Goal: Information Seeking & Learning: Learn about a topic

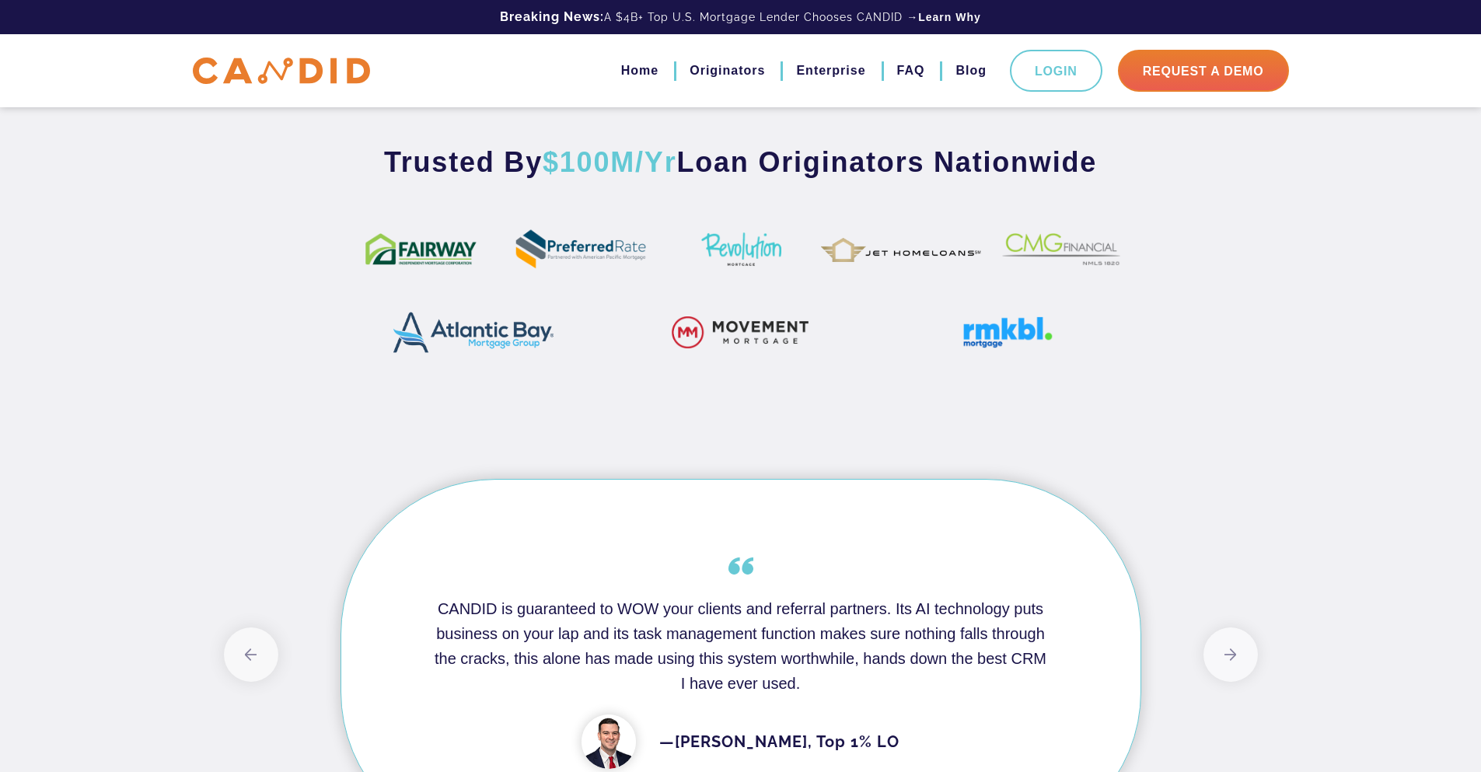
scroll to position [933, 0]
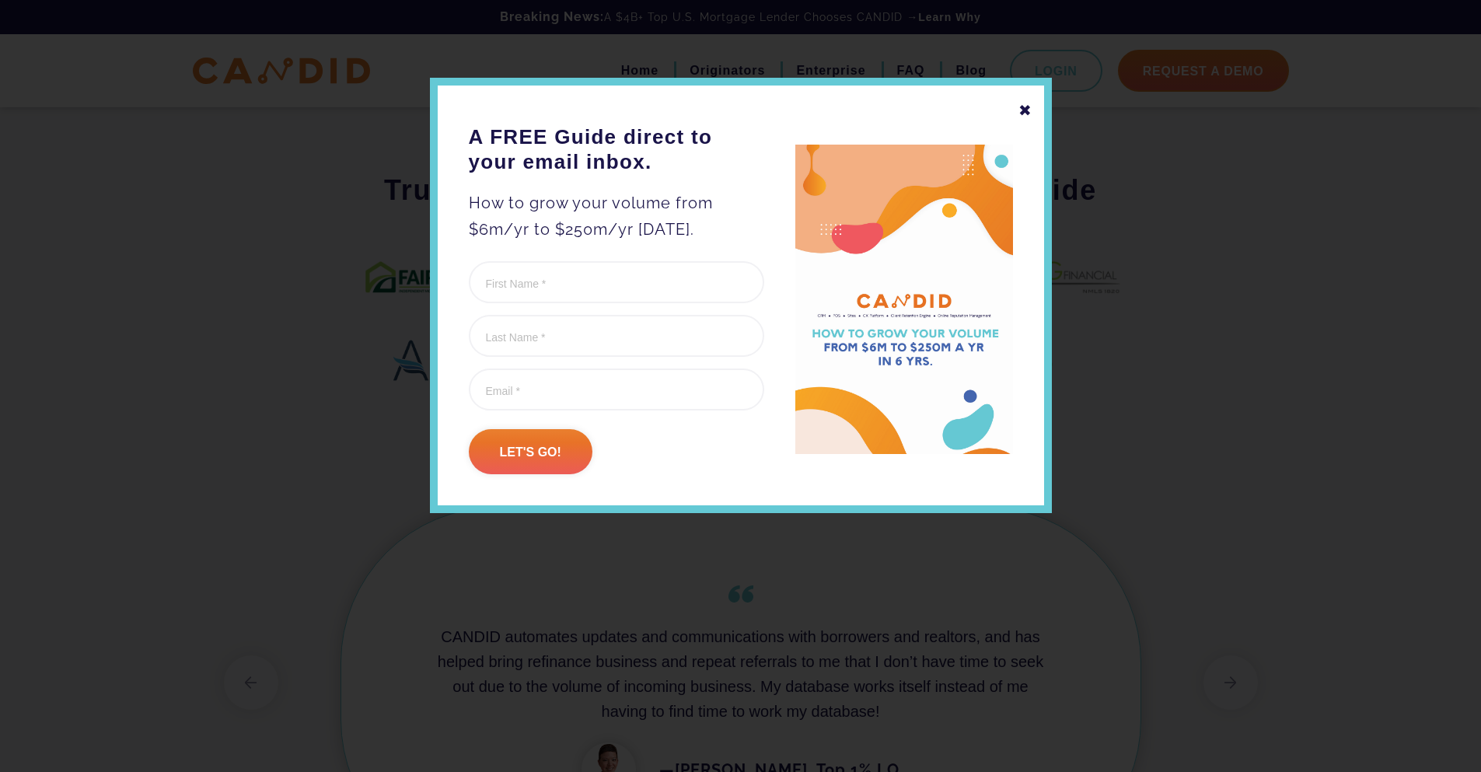
click at [1027, 110] on div "✖" at bounding box center [1025, 110] width 14 height 26
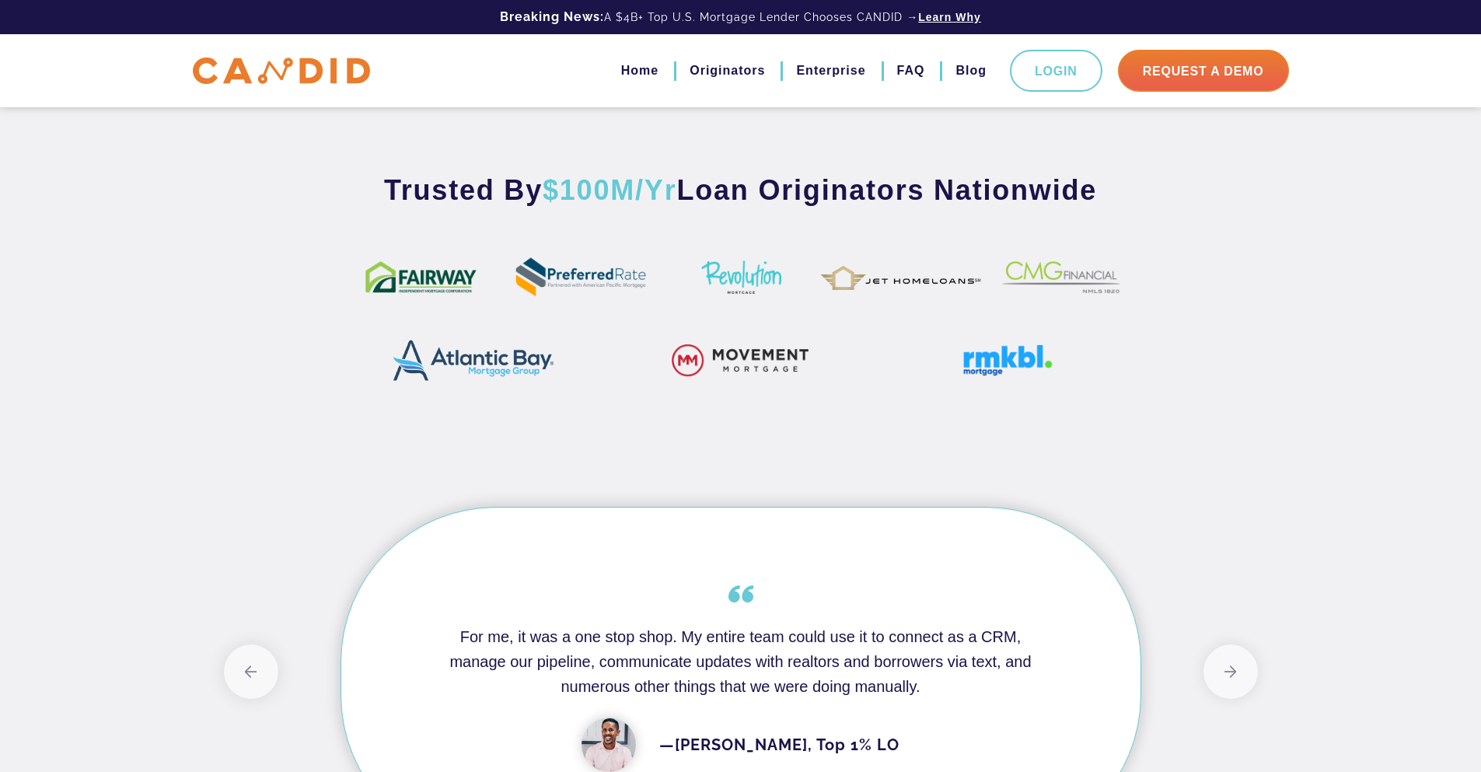
click at [937, 18] on link "Learn Why" at bounding box center [949, 17] width 63 height 16
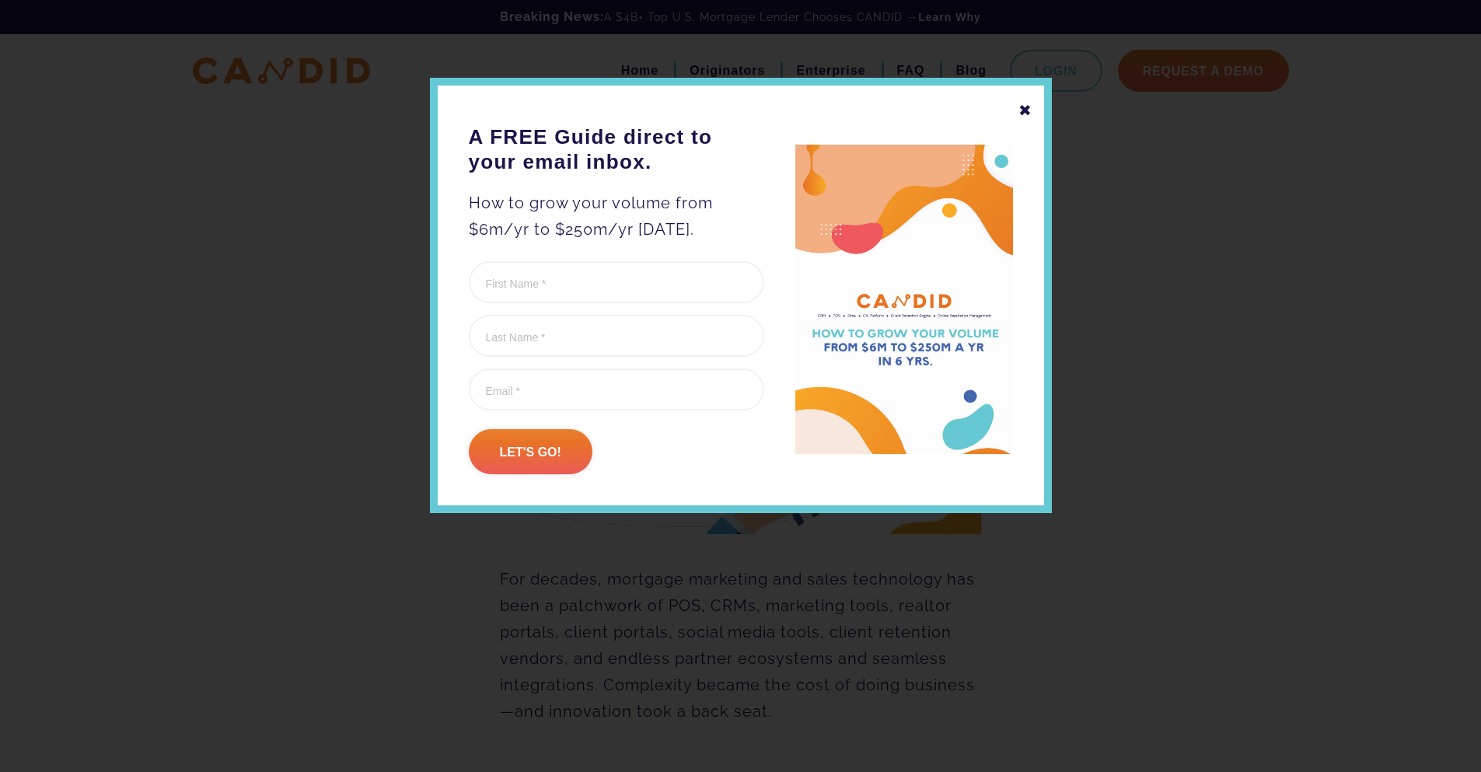
click at [1022, 110] on div "✖" at bounding box center [1025, 110] width 14 height 26
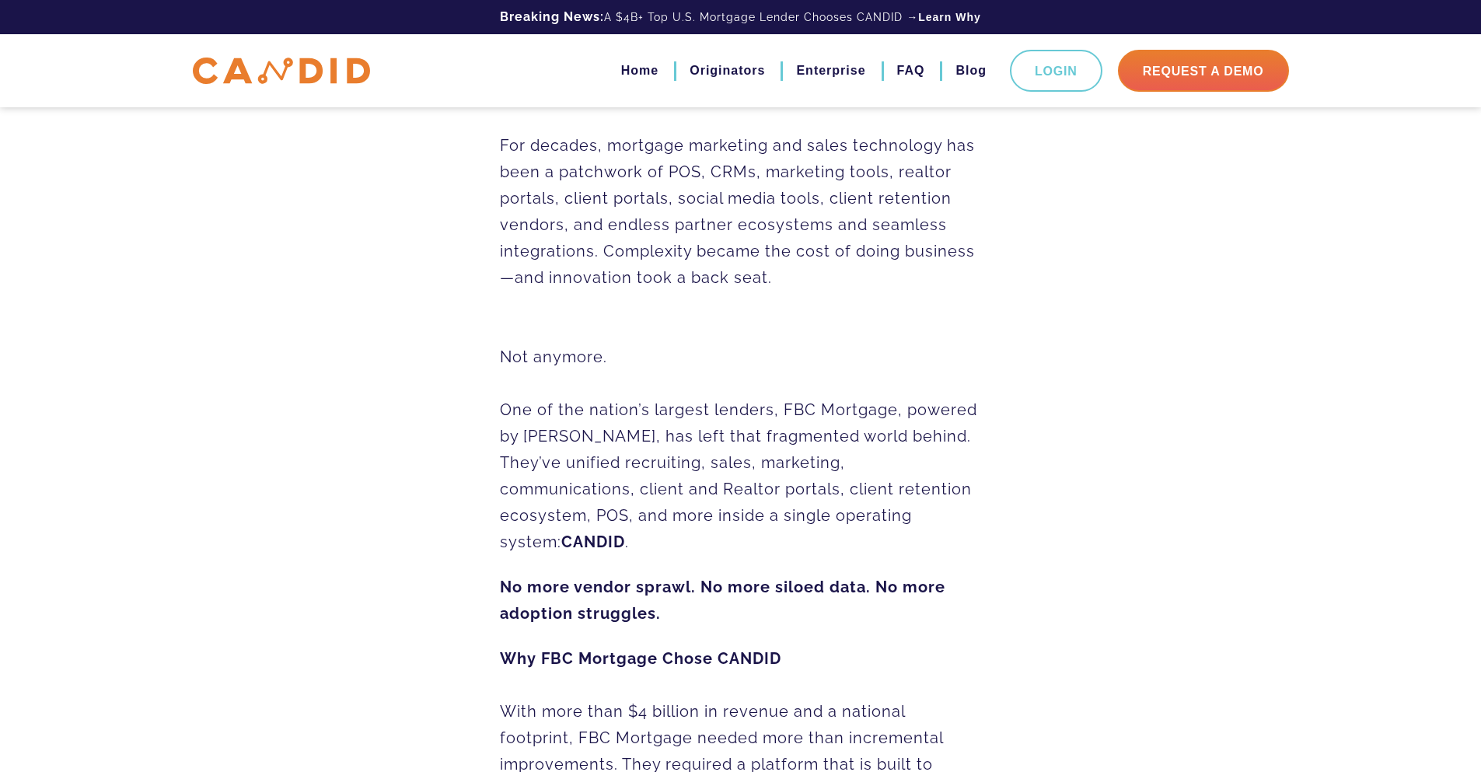
scroll to position [777, 0]
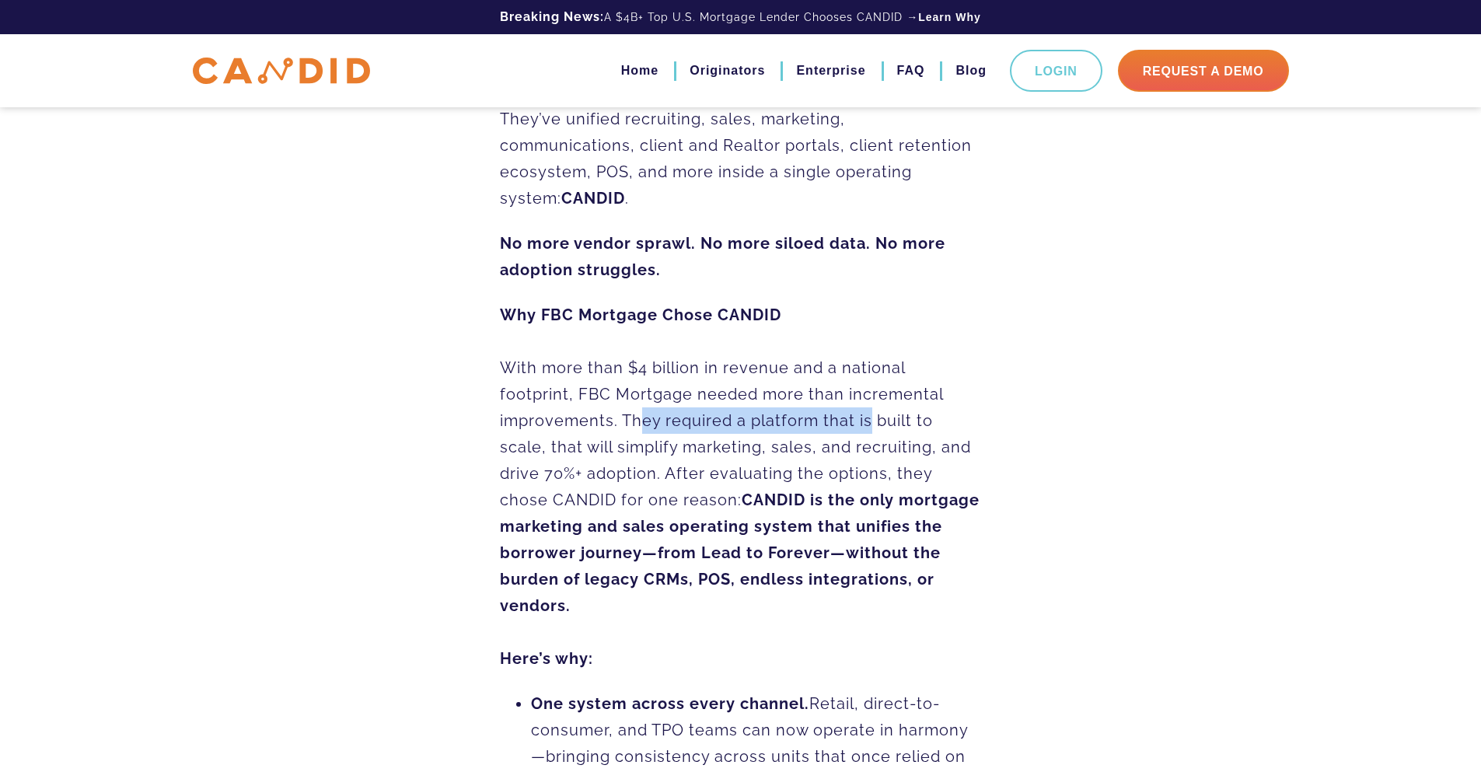
drag, startPoint x: 633, startPoint y: 388, endPoint x: 860, endPoint y: 393, distance: 227.0
click at [860, 393] on p "Why FBC Mortgage Chose CANDID With more than $4 billion in revenue and a nation…" at bounding box center [741, 487] width 482 height 370
click at [617, 416] on p "Why FBC Mortgage Chose CANDID With more than $4 billion in revenue and a nation…" at bounding box center [741, 487] width 482 height 370
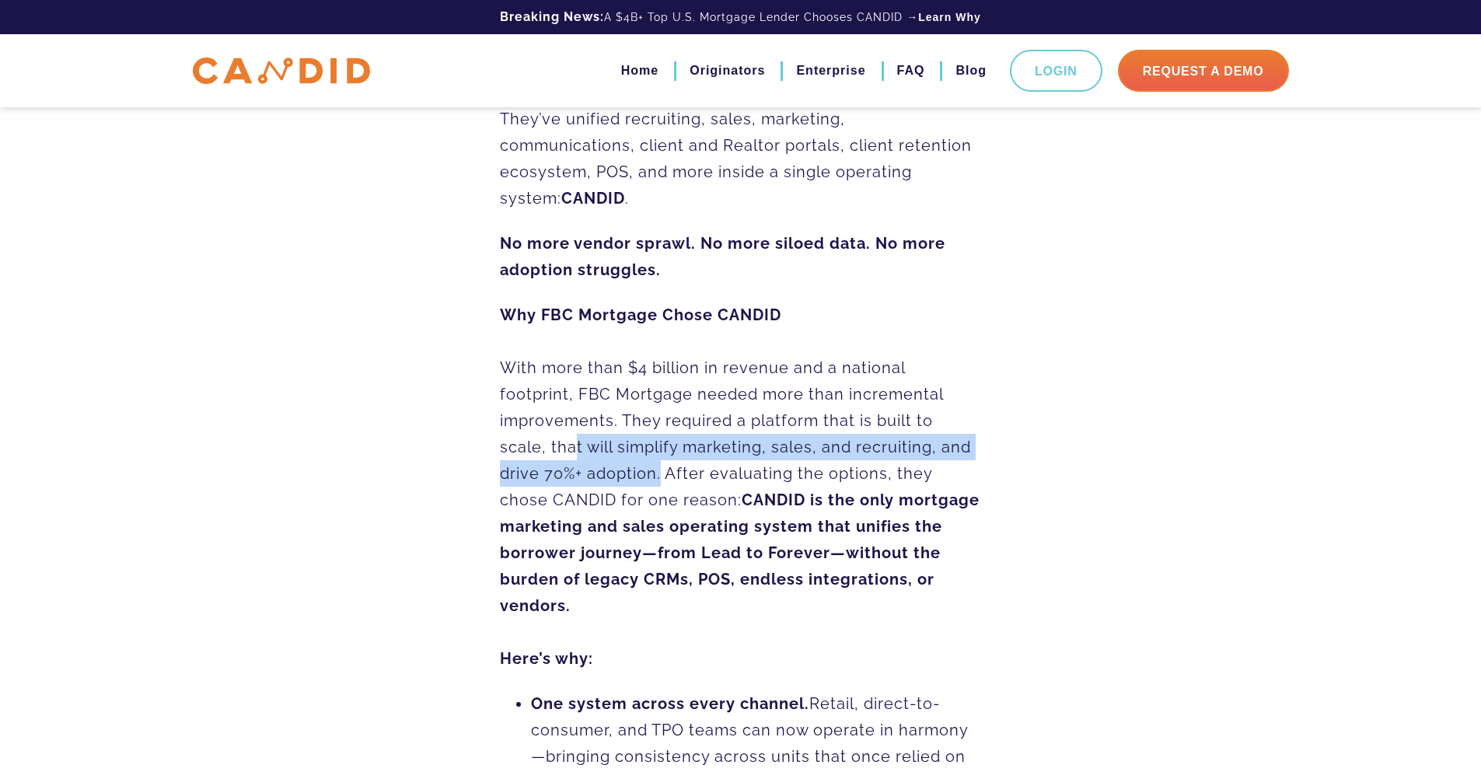
drag, startPoint x: 567, startPoint y: 417, endPoint x: 654, endPoint y: 437, distance: 90.1
click at [654, 437] on p "Why FBC Mortgage Chose CANDID With more than $4 billion in revenue and a nation…" at bounding box center [741, 487] width 482 height 370
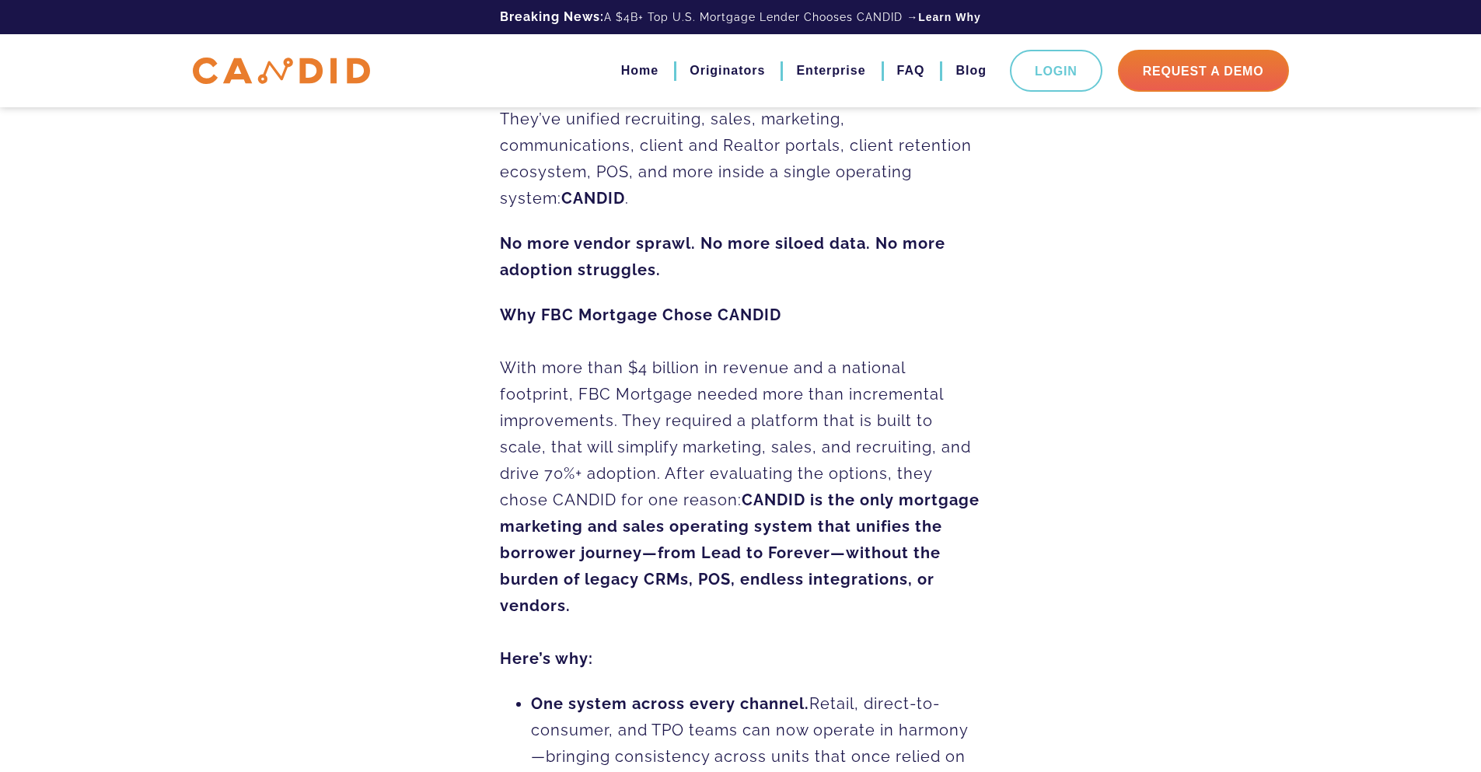
click at [696, 437] on p "Why FBC Mortgage Chose CANDID With more than $4 billion in revenue and a nation…" at bounding box center [741, 487] width 482 height 370
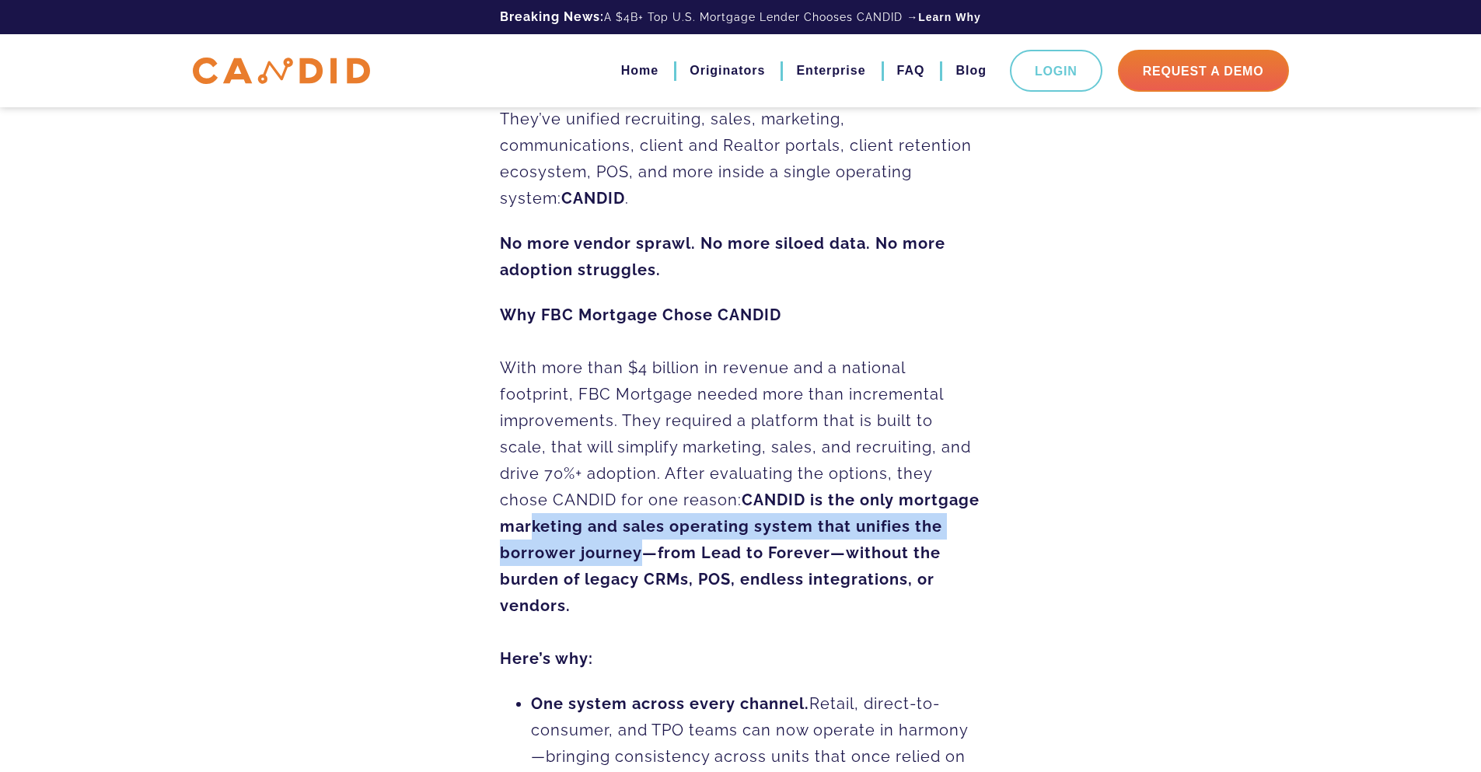
drag, startPoint x: 529, startPoint y: 498, endPoint x: 644, endPoint y: 516, distance: 115.6
click at [644, 516] on p "Why FBC Mortgage Chose CANDID With more than $4 billion in revenue and a nation…" at bounding box center [741, 487] width 482 height 370
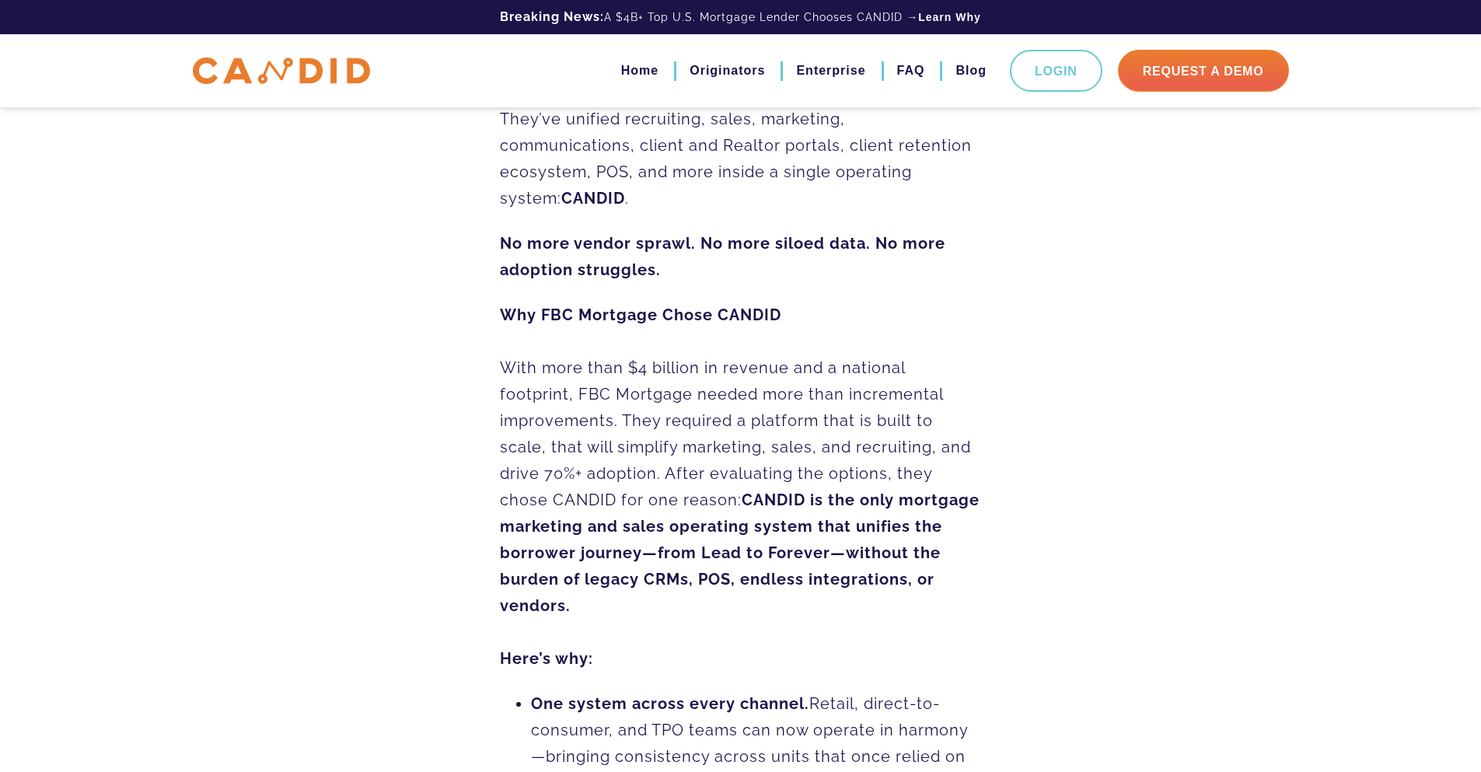
click at [692, 518] on b "CANDID is the only mortgage marketing and sales operating system that unifies t…" at bounding box center [740, 552] width 480 height 124
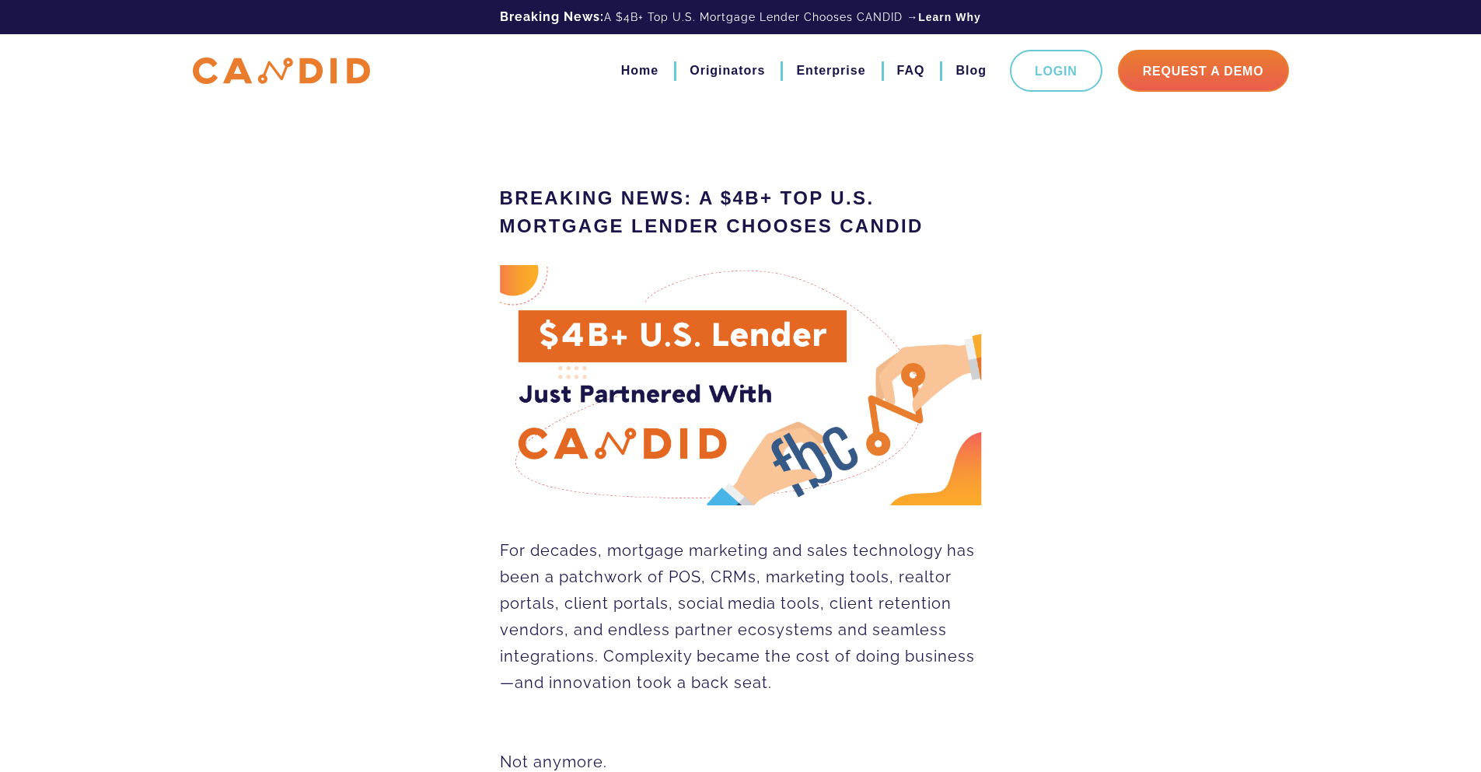
scroll to position [78, 0]
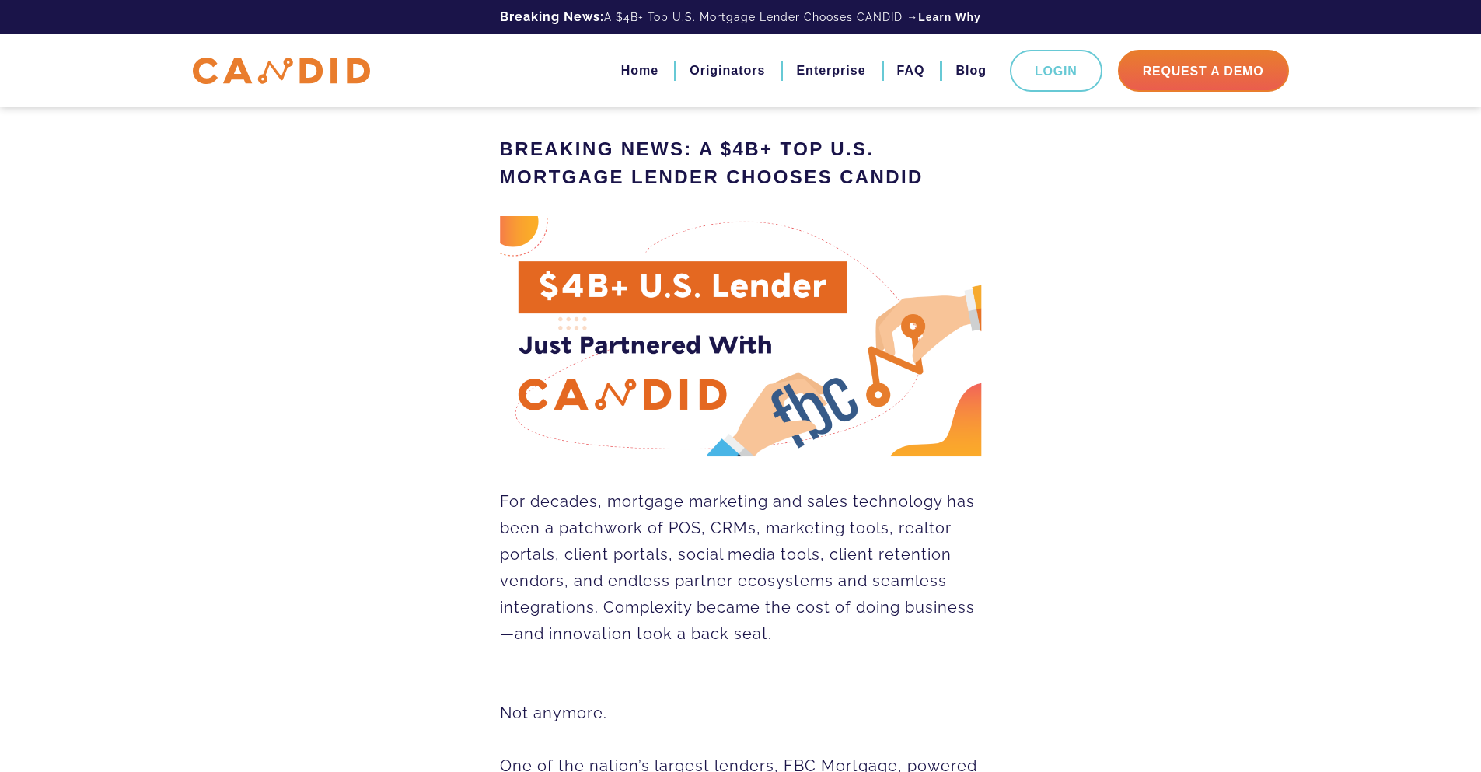
click at [598, 615] on p "For decades, mortgage marketing and sales technology has been a patchwork of PO…" at bounding box center [741, 699] width 482 height 423
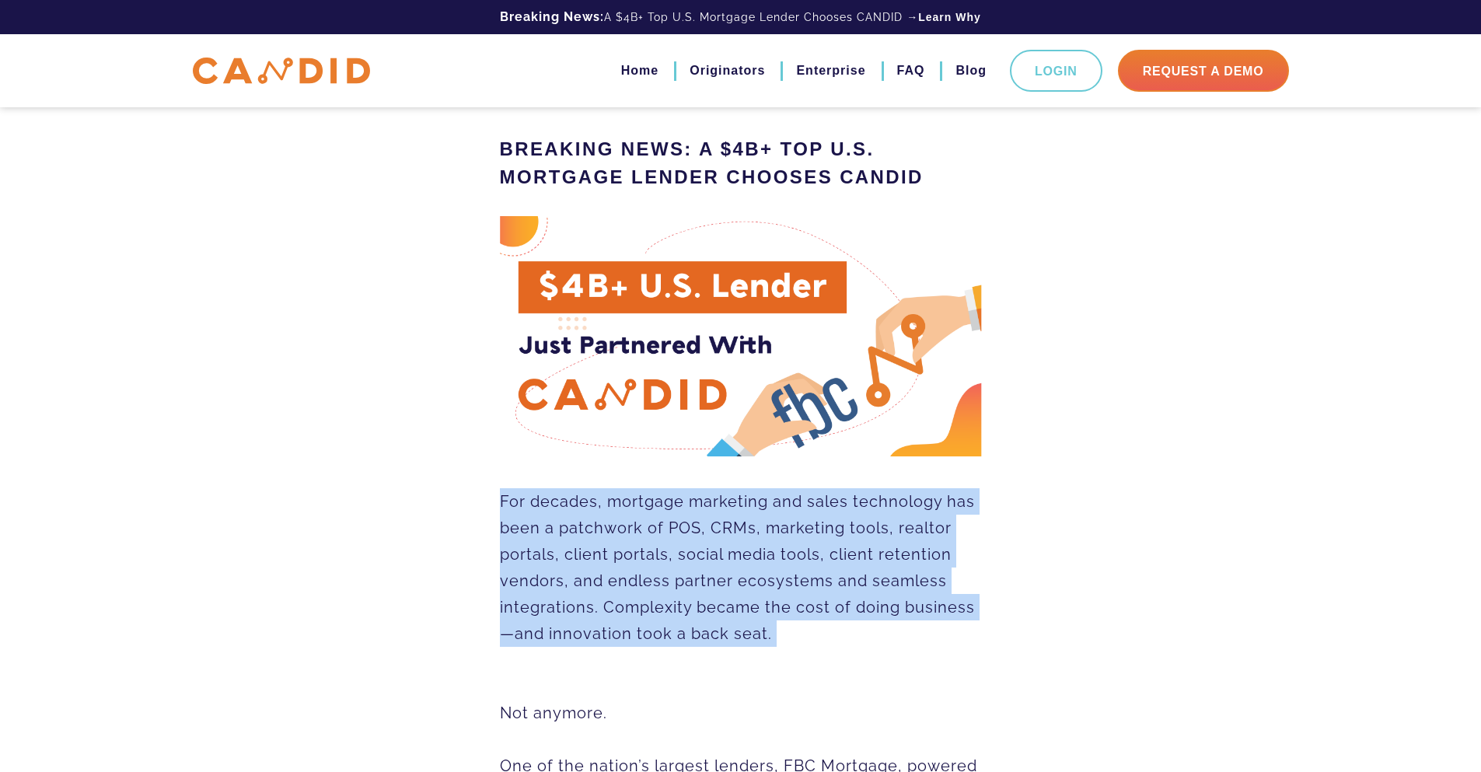
click at [598, 615] on p "For decades, mortgage marketing and sales technology has been a patchwork of PO…" at bounding box center [741, 699] width 482 height 423
click at [637, 595] on p "For decades, mortgage marketing and sales technology has been a patchwork of PO…" at bounding box center [741, 699] width 482 height 423
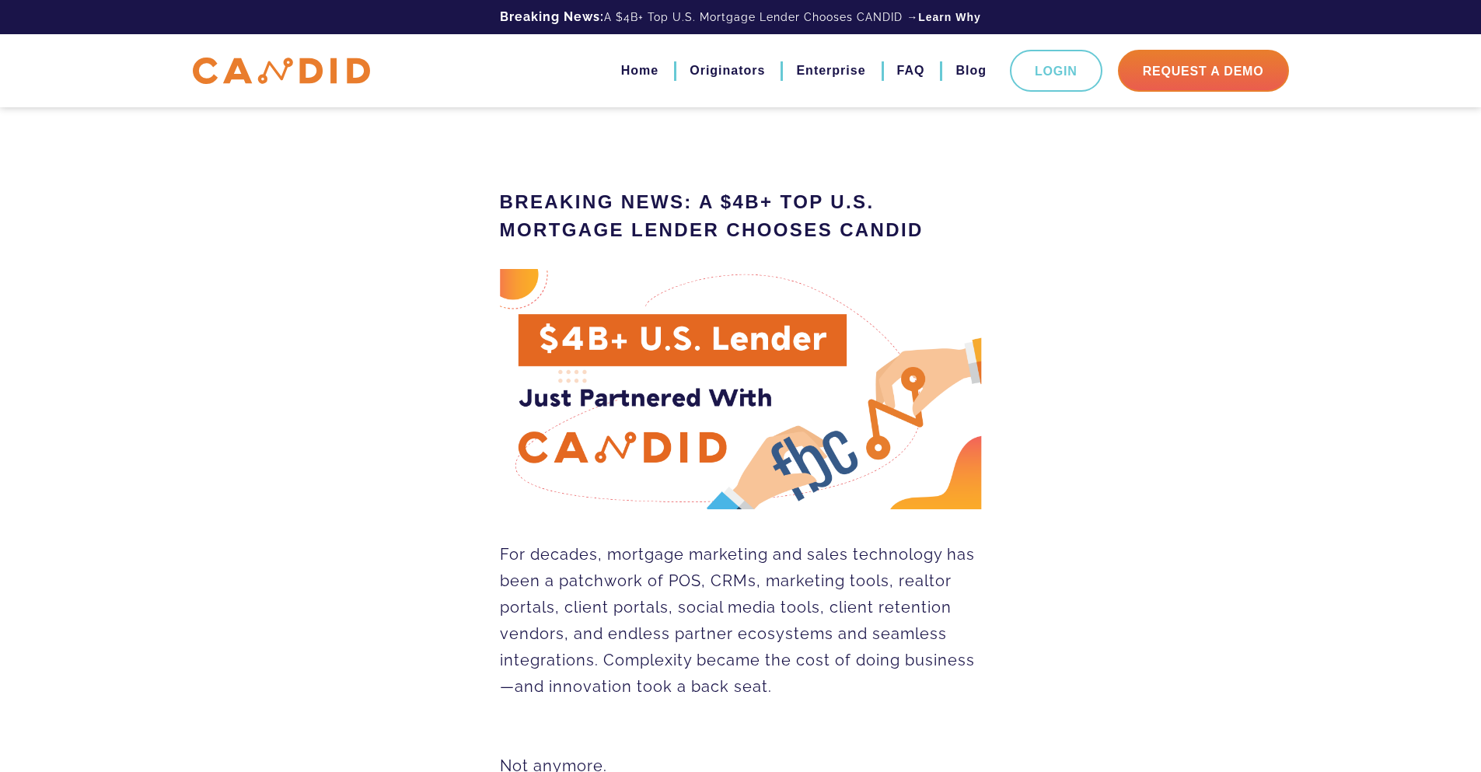
scroll to position [0, 0]
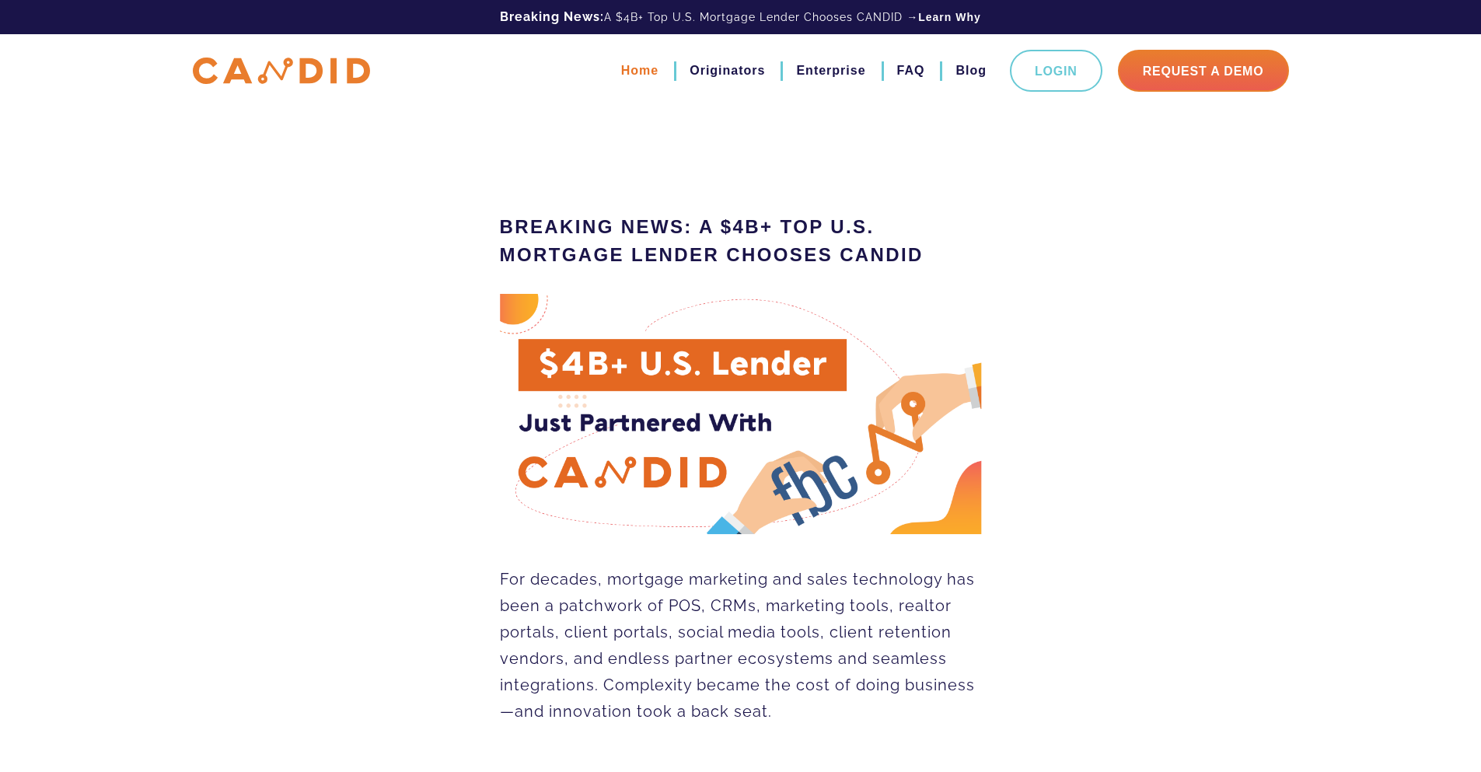
click at [621, 71] on link "Home" at bounding box center [639, 71] width 37 height 26
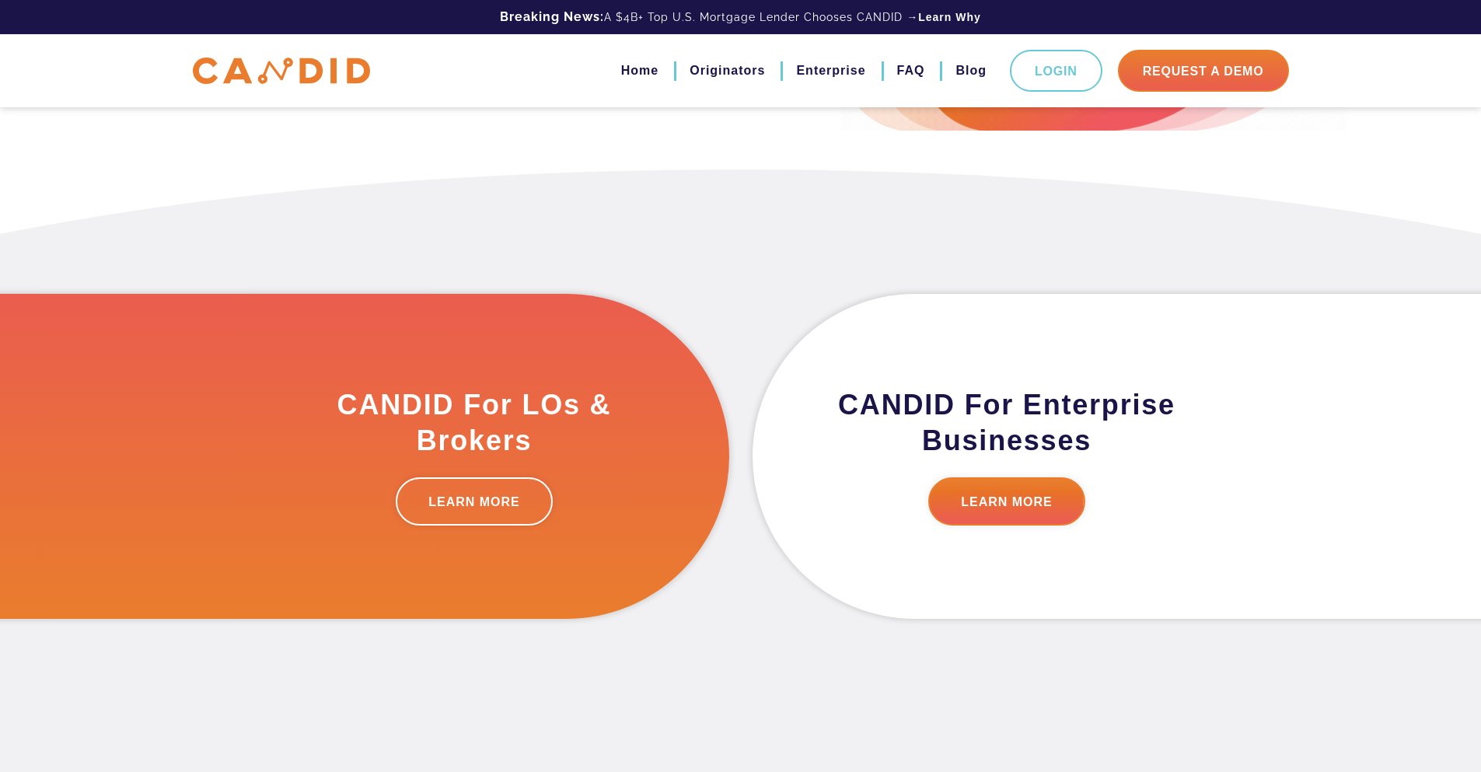
scroll to position [777, 0]
